Goal: Task Accomplishment & Management: Manage account settings

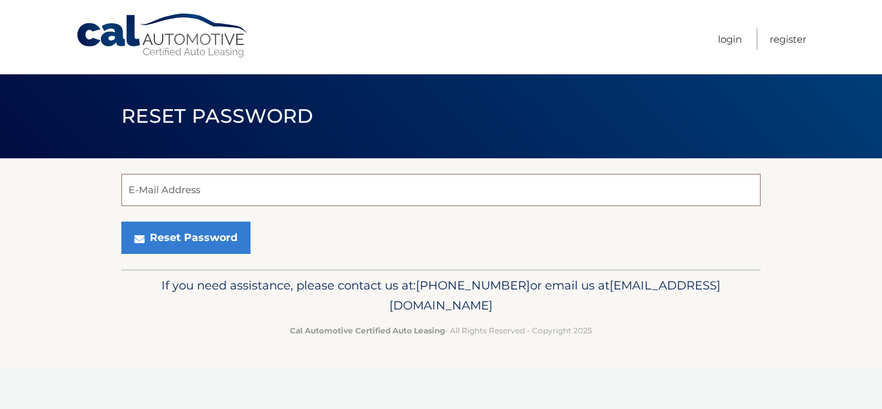
click at [334, 181] on input "E-Mail Address" at bounding box center [440, 190] width 639 height 32
type input "[EMAIL_ADDRESS][DOMAIN_NAME]"
click at [466, 243] on div "Reset Password" at bounding box center [440, 237] width 639 height 32
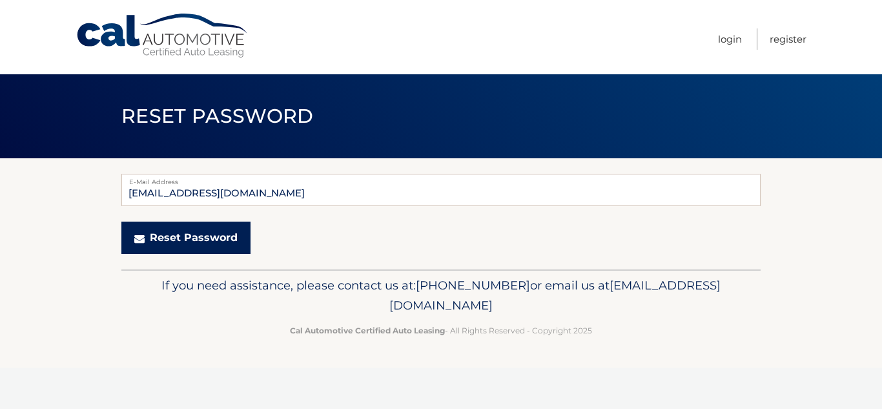
click at [166, 243] on button "Reset Password" at bounding box center [185, 237] width 129 height 32
